Goal: Information Seeking & Learning: Learn about a topic

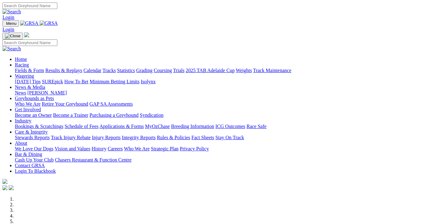
scroll to position [268, 0]
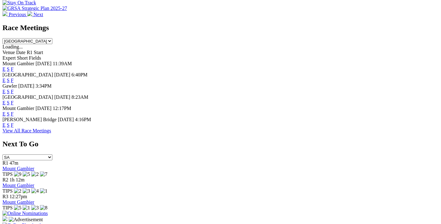
click at [14, 78] on link "F" at bounding box center [12, 80] width 3 height 5
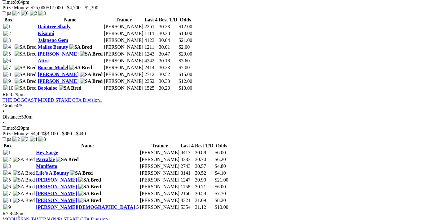
scroll to position [824, 0]
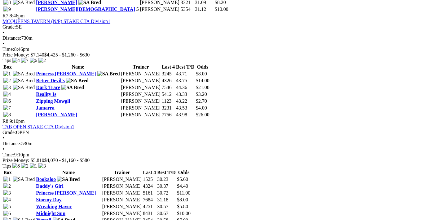
scroll to position [956, 0]
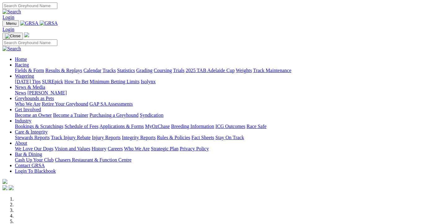
scroll to position [203, 0]
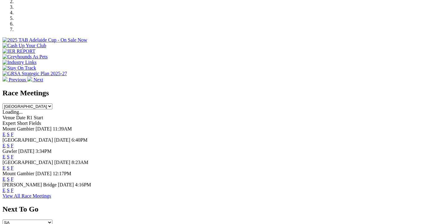
click at [14, 187] on link "F" at bounding box center [12, 189] width 3 height 5
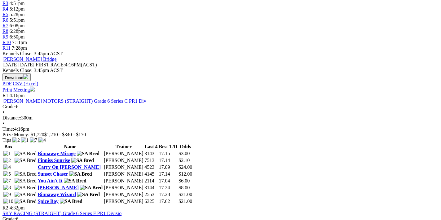
scroll to position [264, 0]
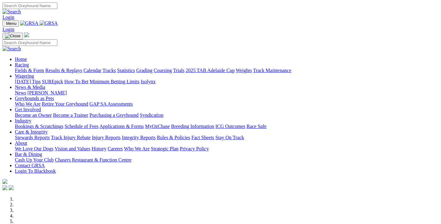
scroll to position [504, 0]
